Goal: Transaction & Acquisition: Subscribe to service/newsletter

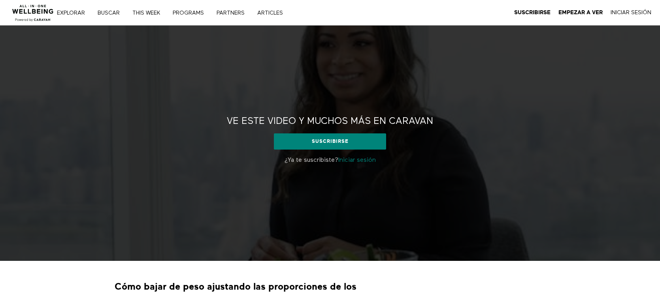
click at [327, 73] on div "Ve este video y muchos más en CARAVAN Ve este video y muchos más en CARAVAN Sus…" at bounding box center [330, 143] width 660 height 235
click at [572, 11] on strong "Empezar a ver" at bounding box center [580, 12] width 44 height 6
click at [632, 9] on link "Iniciar Sesión" at bounding box center [630, 12] width 41 height 7
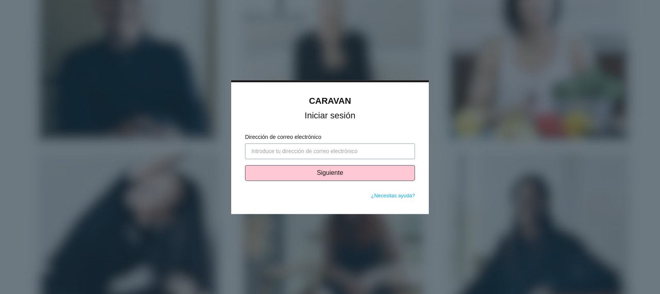
click at [265, 149] on input "Dirección de correo electrónico" at bounding box center [330, 151] width 170 height 16
paste input "Jorge 11:46 para ver el contenido jorge@beliv.cl"
drag, startPoint x: 295, startPoint y: 169, endPoint x: 296, endPoint y: 150, distance: 18.6
click at [296, 150] on form "Dirección de correo electrónico Jorge 11:46 para ver el contenido jorge@beliv.c…" at bounding box center [330, 162] width 170 height 59
drag, startPoint x: 340, startPoint y: 150, endPoint x: 228, endPoint y: 138, distance: 113.2
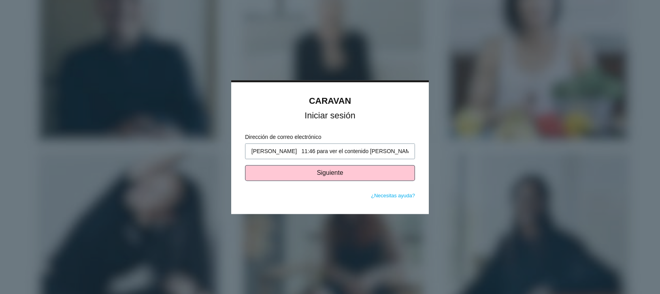
click at [228, 138] on body "CARAVAN Iniciar sesión Dirección de correo electrónico Jorge 11:46 para ver el …" at bounding box center [330, 147] width 660 height 294
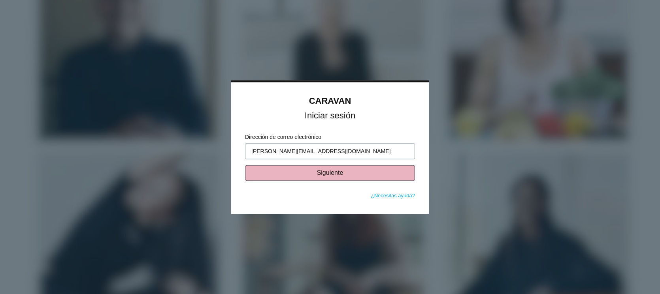
type input "jorge@beliv.cl"
click at [281, 175] on button "Siguiente" at bounding box center [330, 173] width 170 height 16
